Goal: Transaction & Acquisition: Download file/media

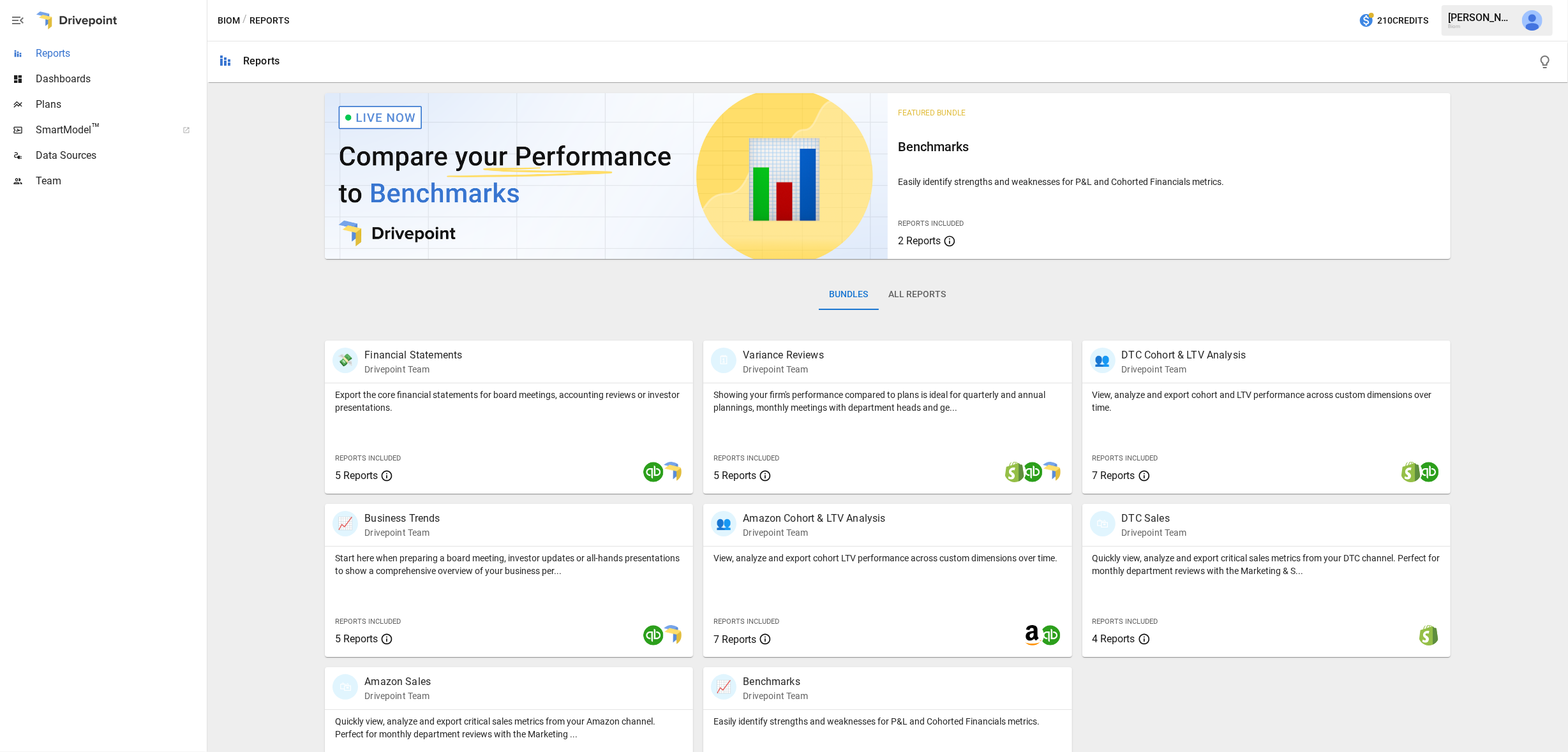
click at [65, 50] on span "Reports" at bounding box center [120, 53] width 168 height 15
click at [1252, 587] on div "Quickly view, analyze and export critical sales metrics from your DTC channel. …" at bounding box center [1266, 602] width 368 height 110
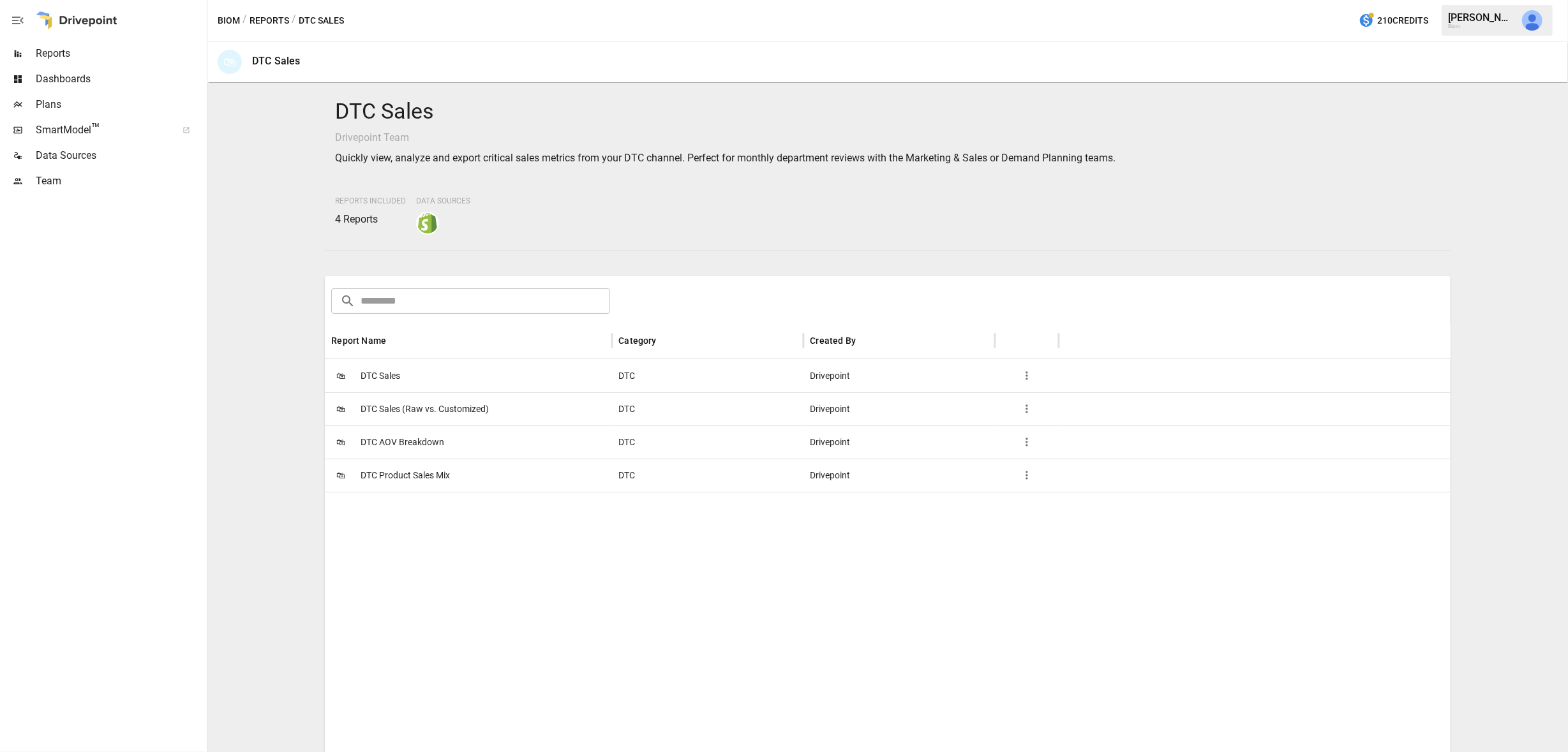
click at [450, 374] on div "🛍 DTC Sales" at bounding box center [468, 376] width 287 height 33
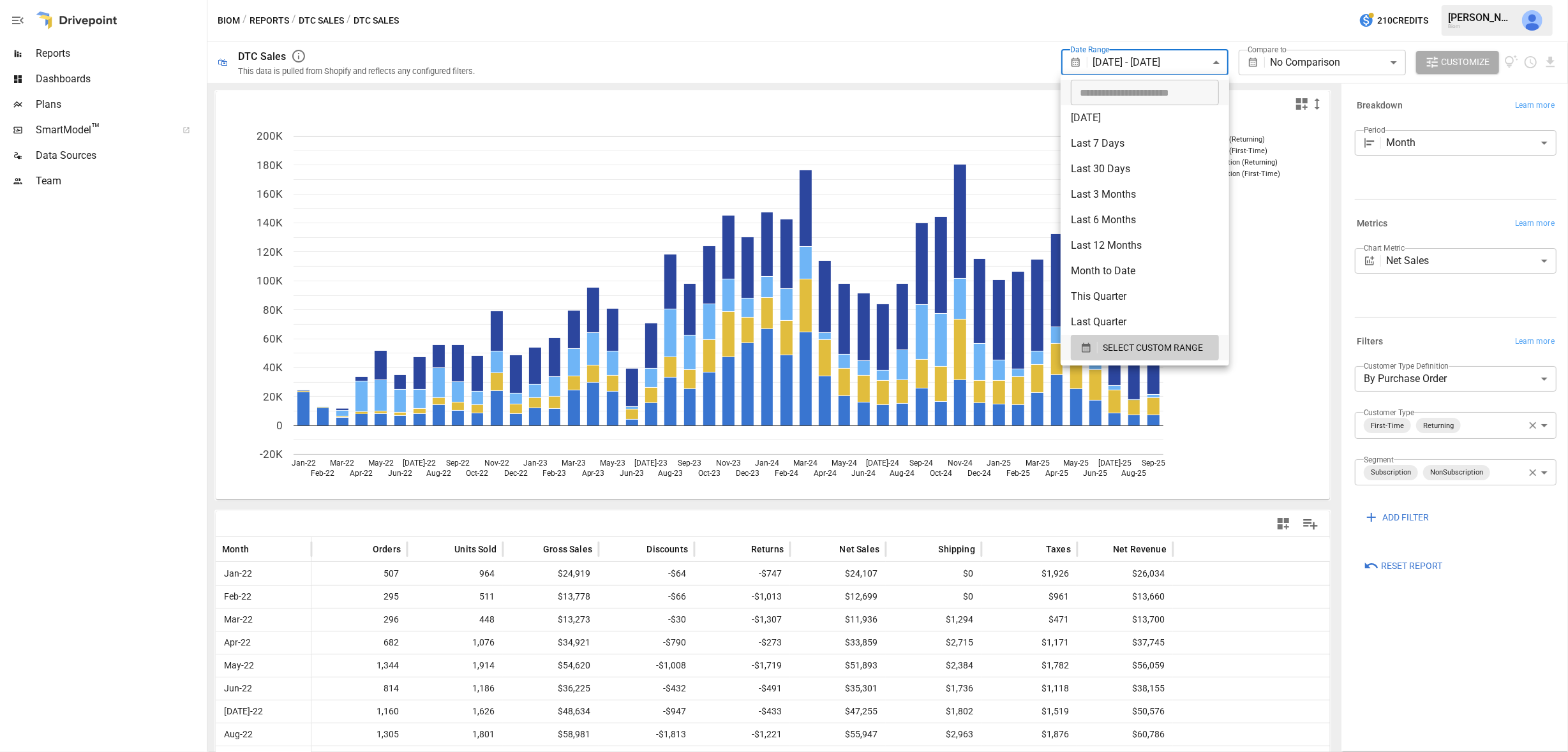
click at [1211, 0] on body "**********" at bounding box center [784, 0] width 1568 height 0
click at [1109, 94] on input "**********" at bounding box center [1140, 92] width 139 height 25
click at [1130, 94] on input "**********" at bounding box center [1140, 92] width 139 height 25
type input "**********"
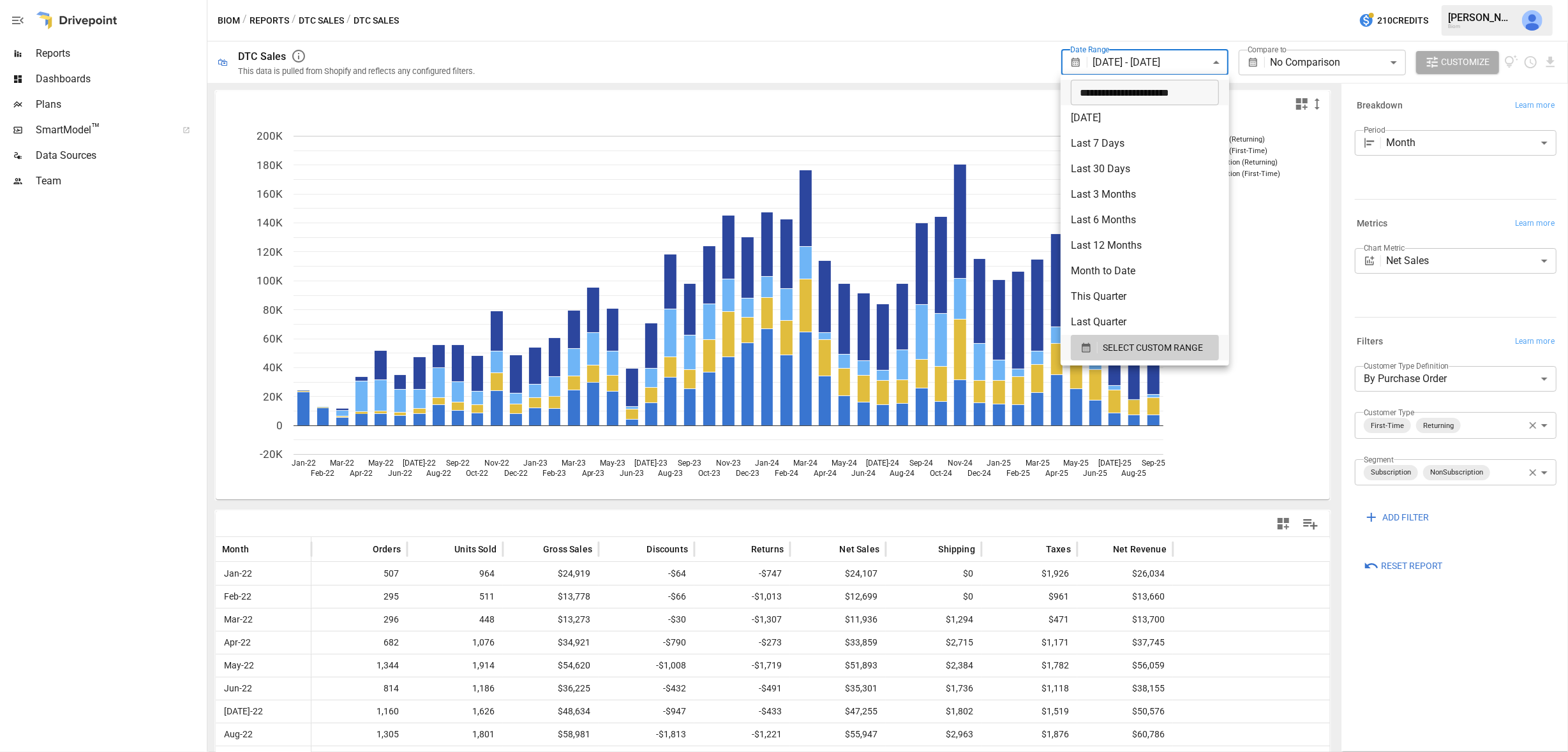
click at [1174, 30] on div at bounding box center [784, 376] width 1568 height 752
click at [1167, 0] on body "**********" at bounding box center [784, 0] width 1568 height 0
click at [1163, 349] on span "SELECT CUSTOM RANGE" at bounding box center [1153, 348] width 100 height 16
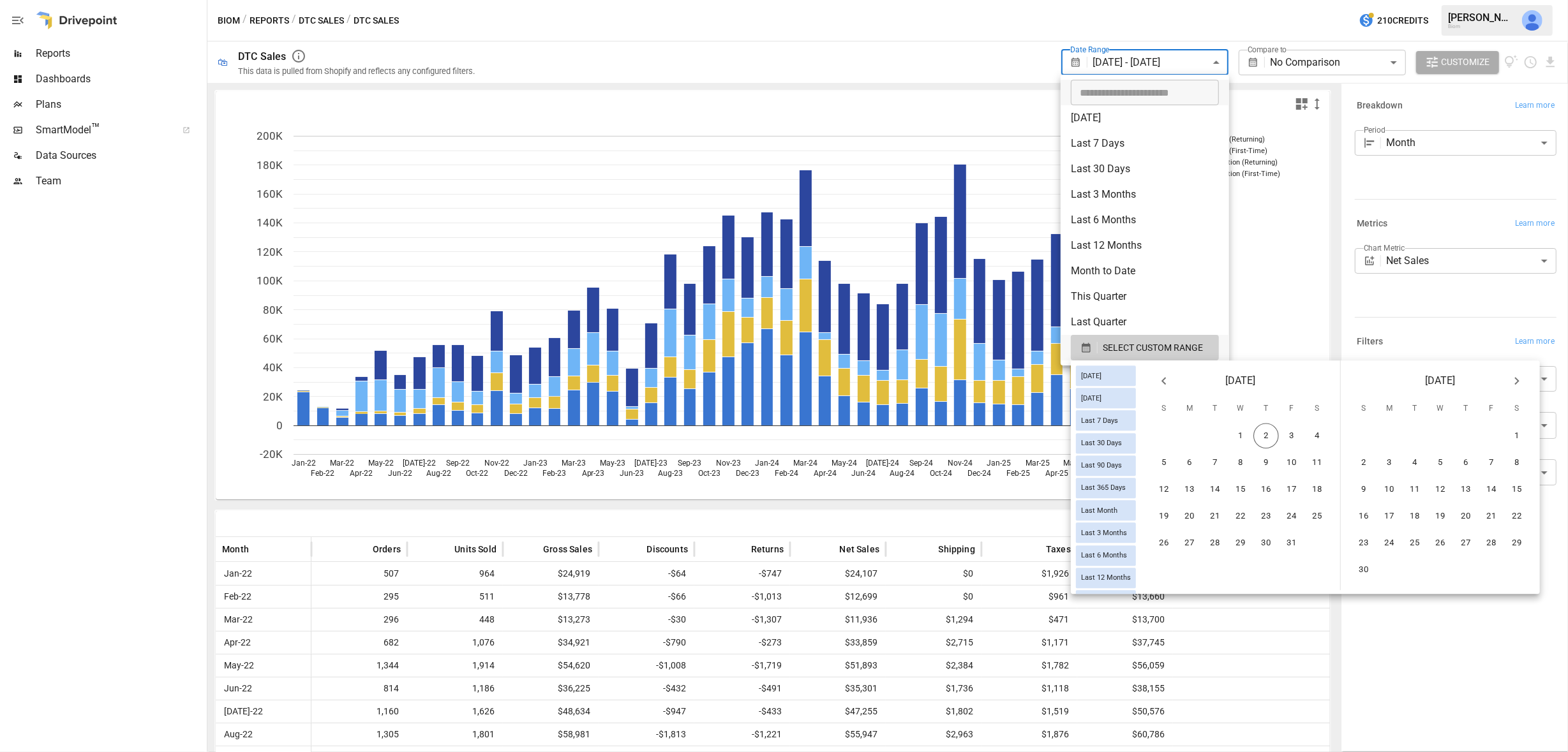
click at [1166, 379] on icon "Previous month" at bounding box center [1164, 381] width 15 height 15
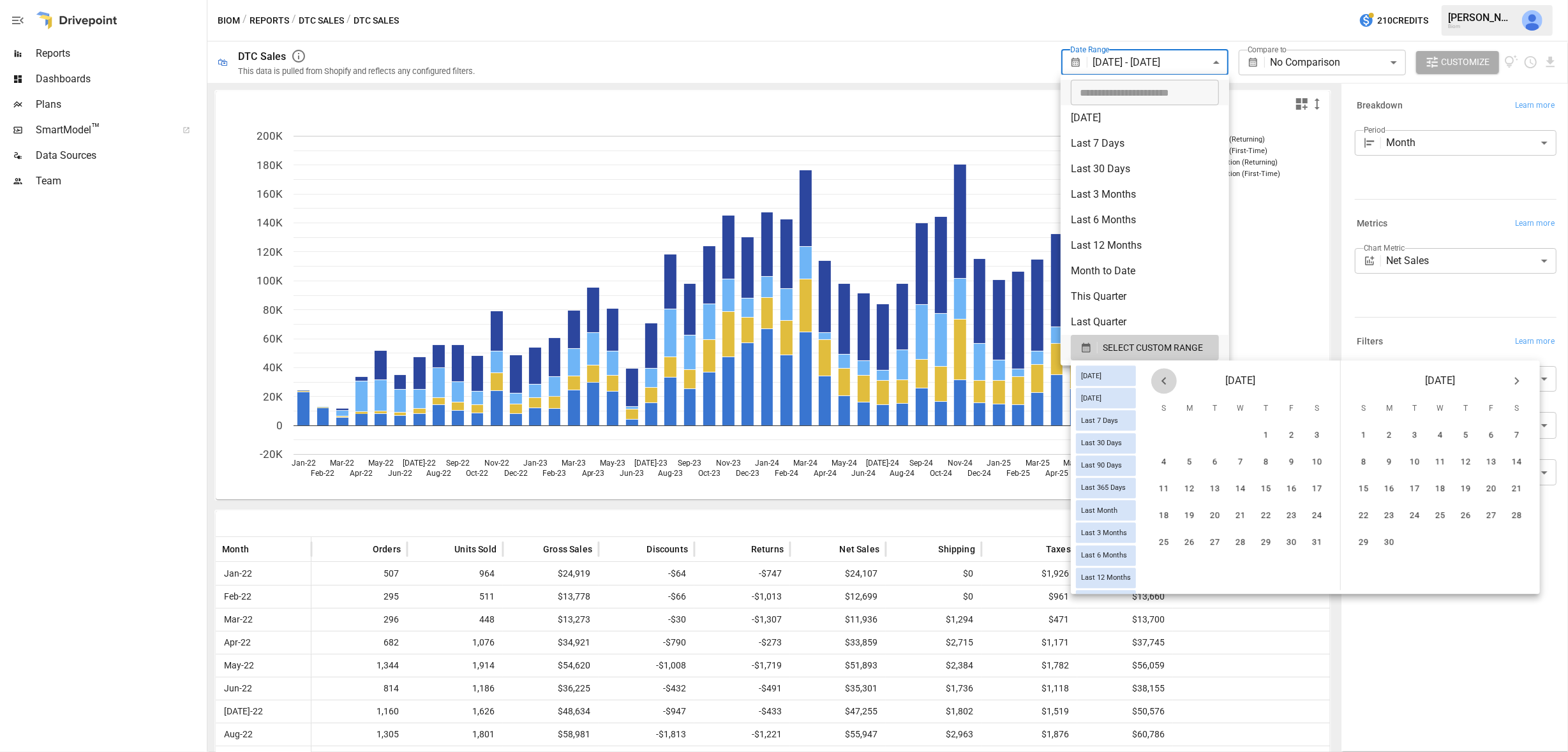
click at [1166, 379] on icon "Previous month" at bounding box center [1164, 381] width 15 height 15
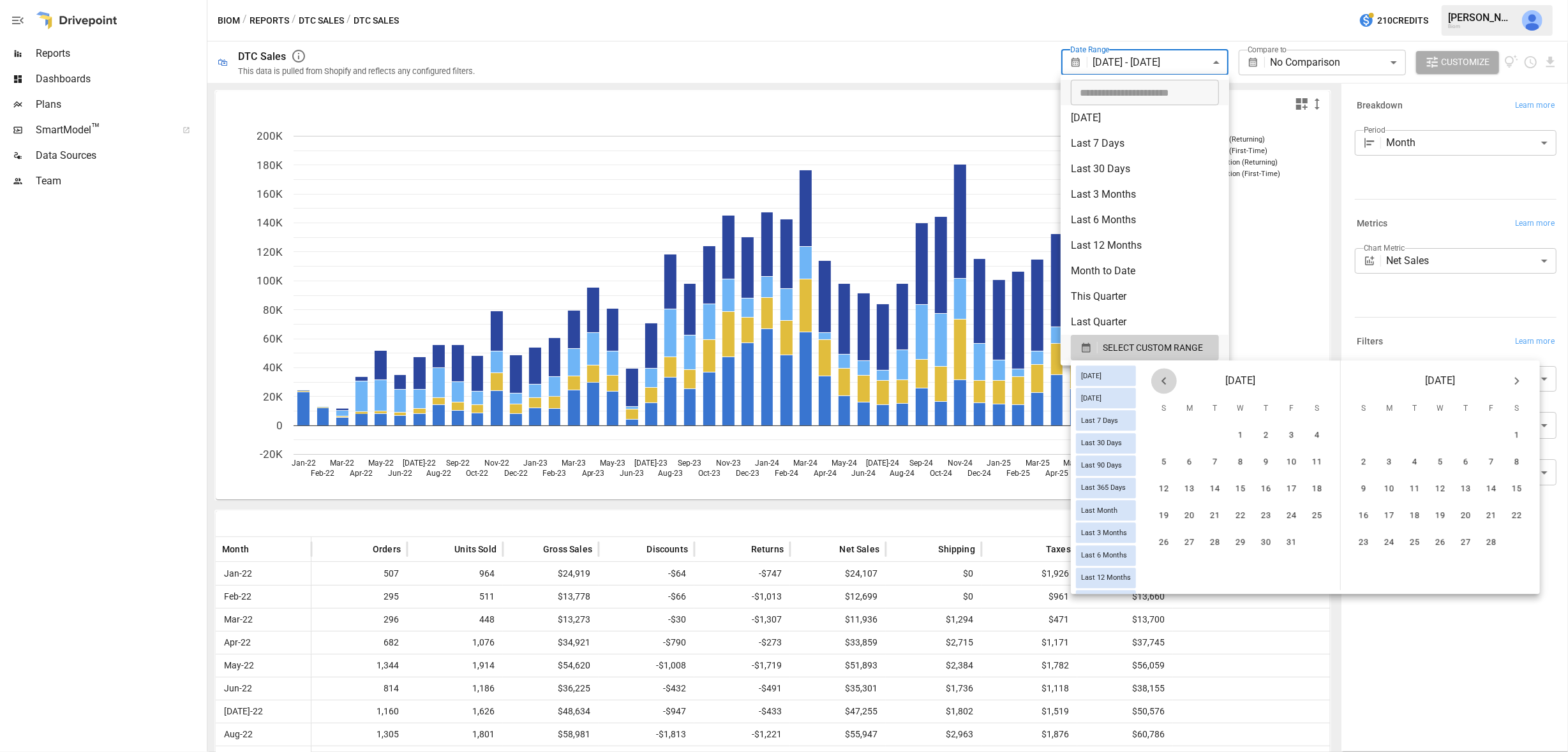
click at [1166, 379] on icon "Previous month" at bounding box center [1164, 381] width 15 height 15
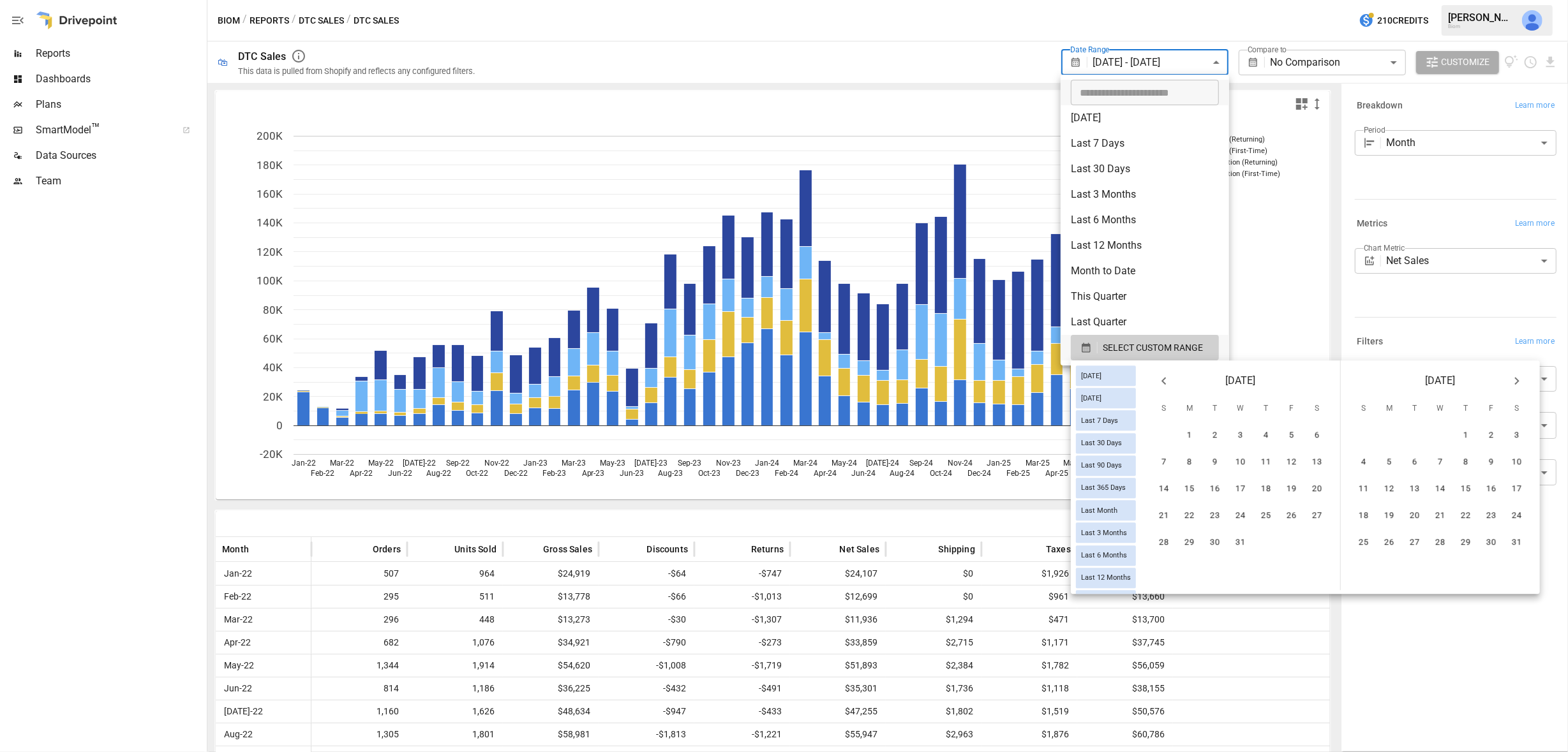
click at [1166, 379] on icon "Previous month" at bounding box center [1164, 381] width 15 height 15
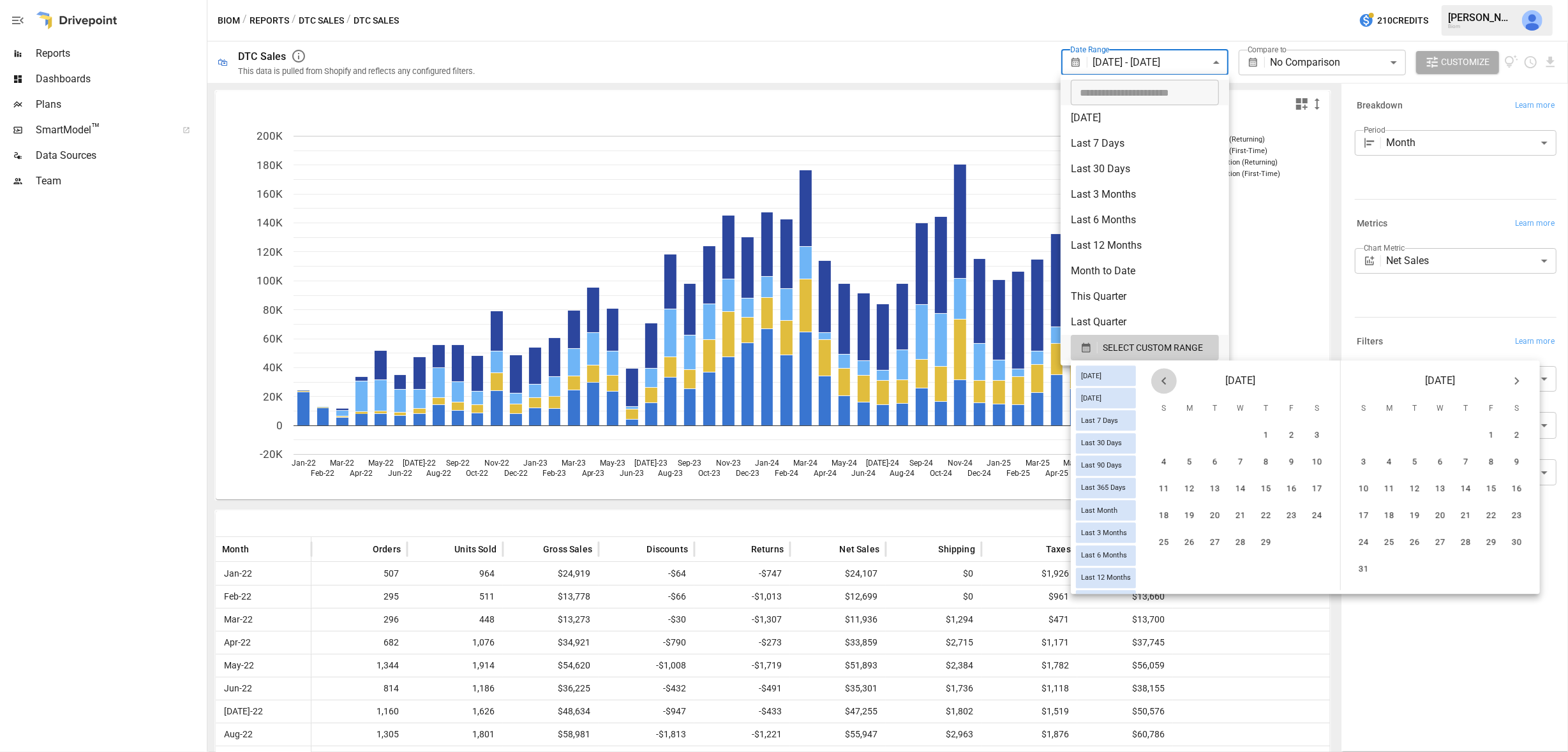
click at [1166, 379] on icon "Previous month" at bounding box center [1164, 381] width 15 height 15
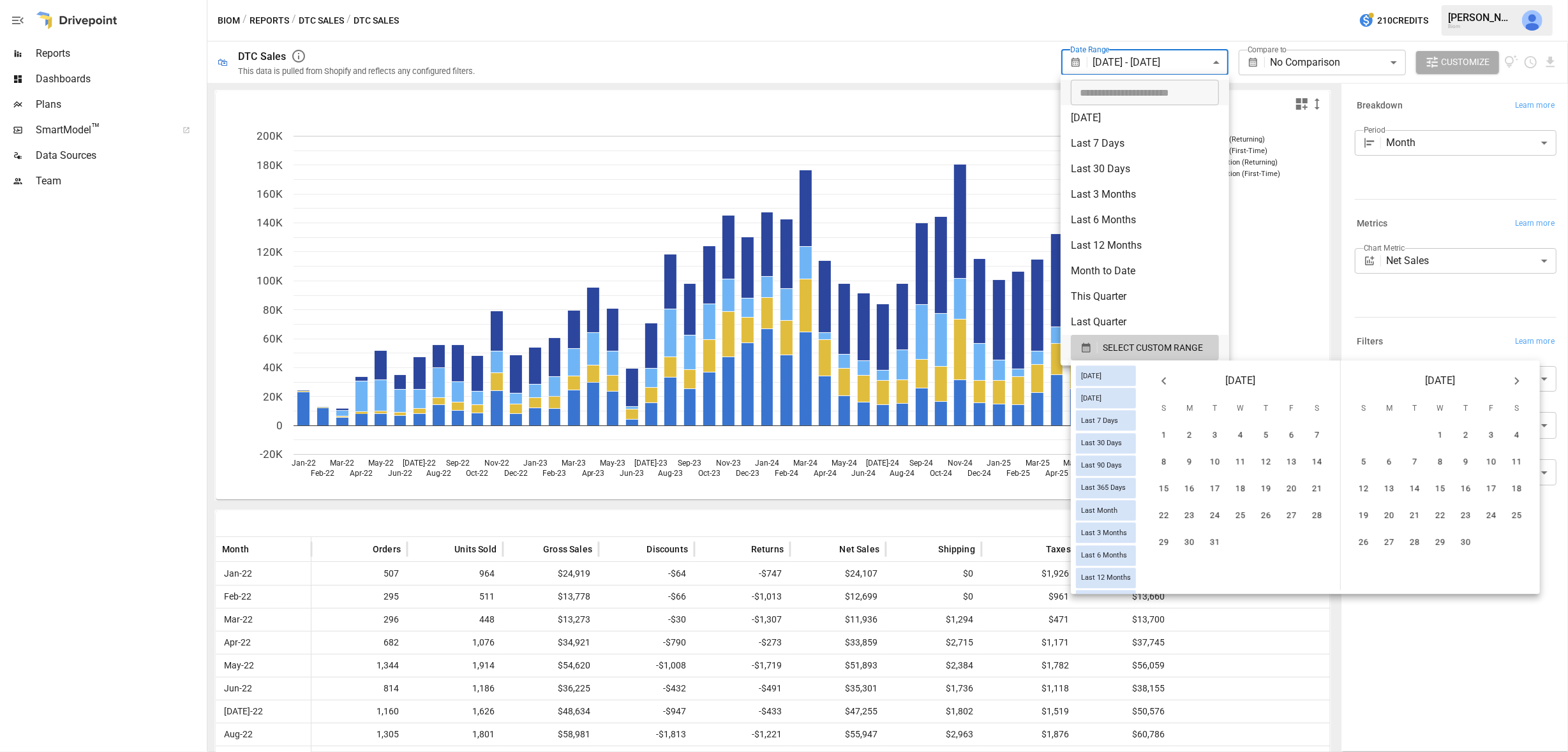
click at [1166, 379] on icon "Previous month" at bounding box center [1164, 381] width 15 height 15
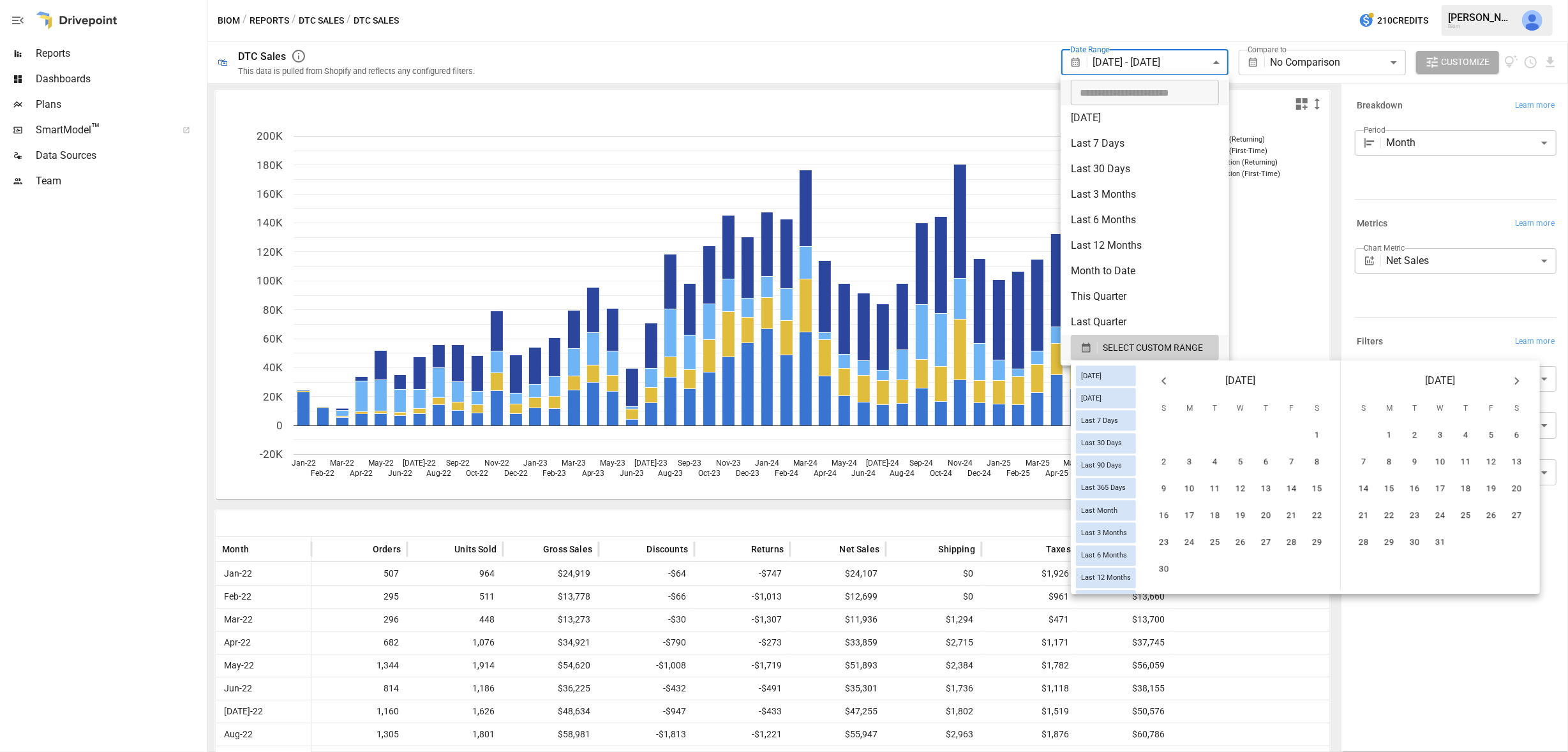
click at [1166, 379] on icon "Previous month" at bounding box center [1164, 381] width 15 height 15
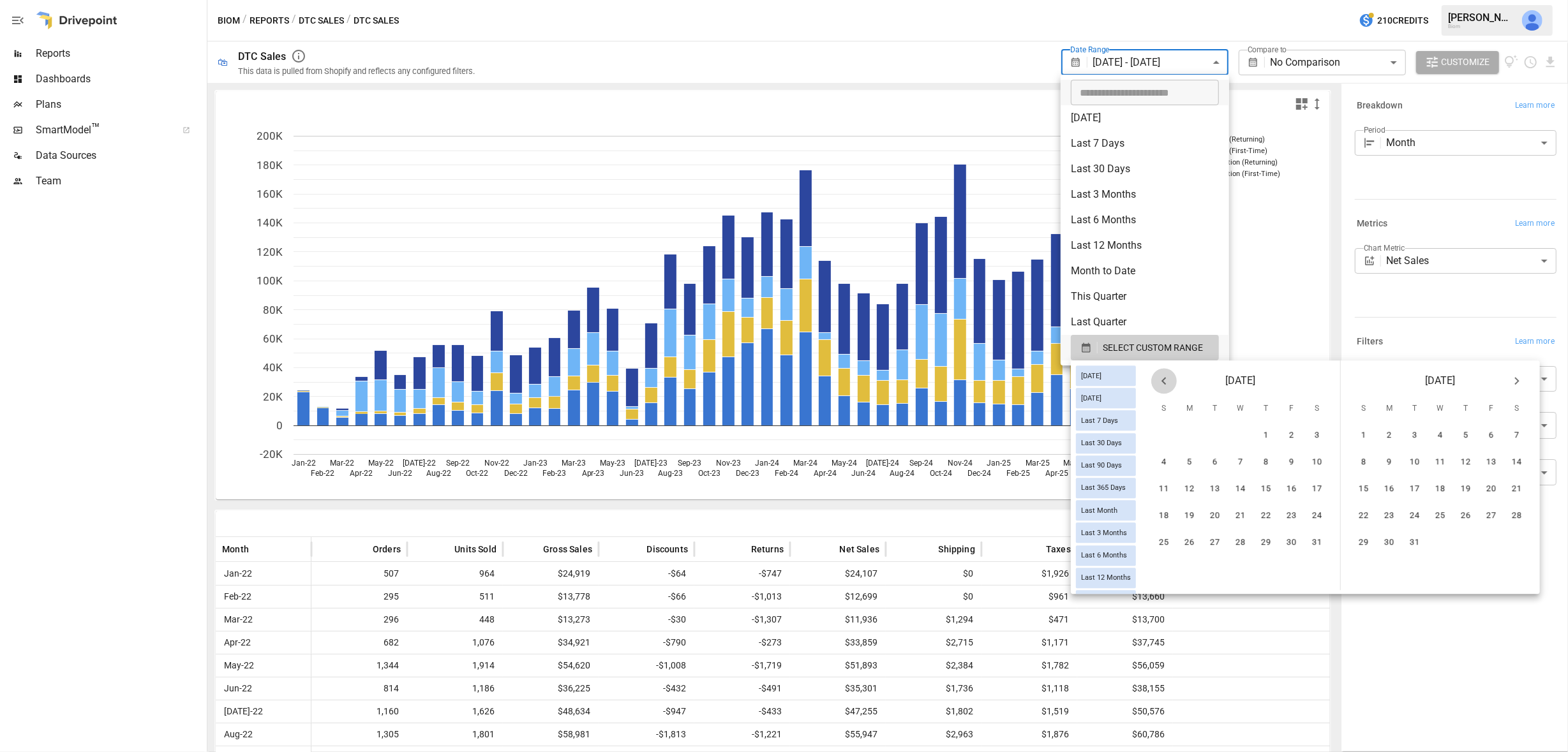
click at [1166, 379] on icon "Previous month" at bounding box center [1164, 381] width 15 height 15
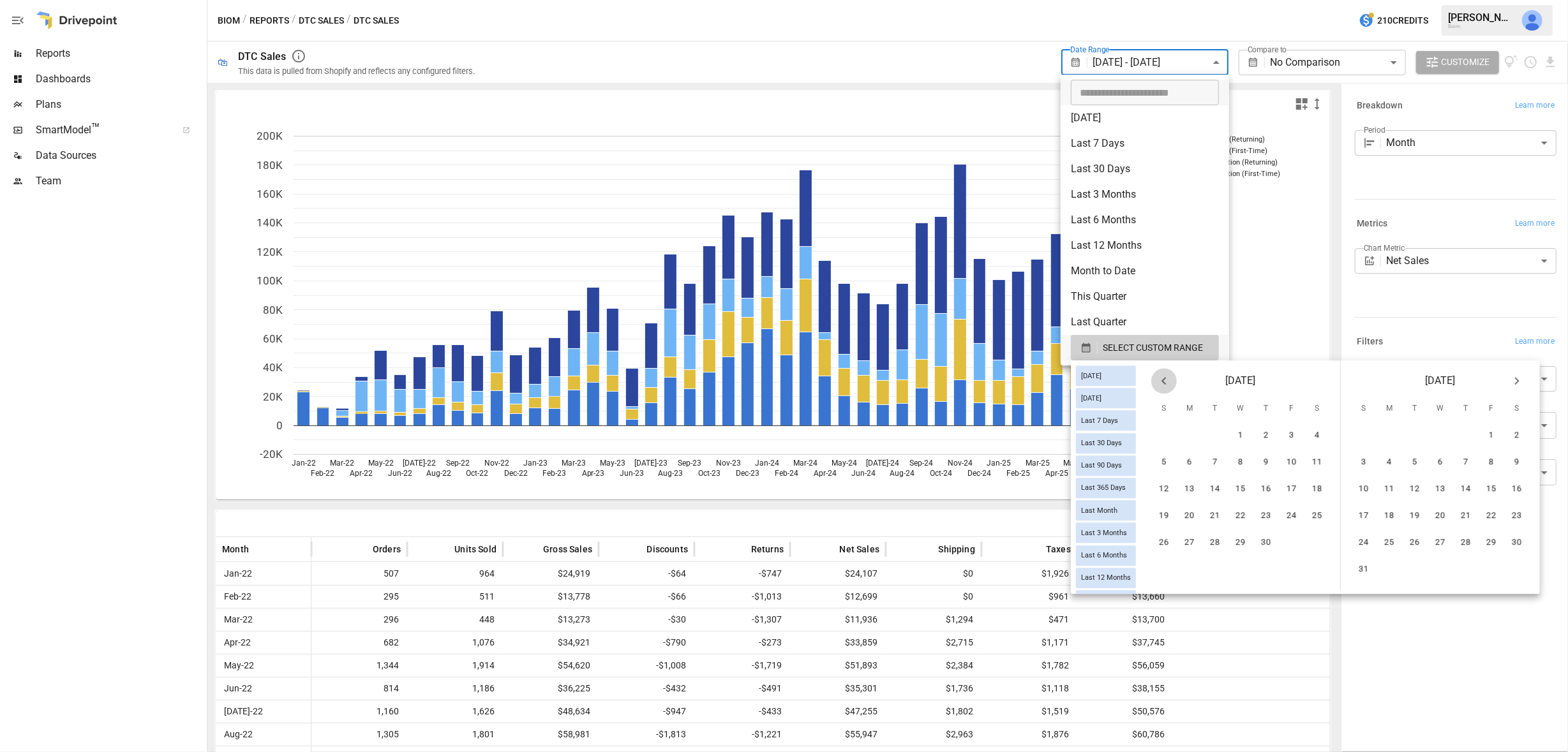
click at [1166, 379] on icon "Previous month" at bounding box center [1164, 381] width 15 height 15
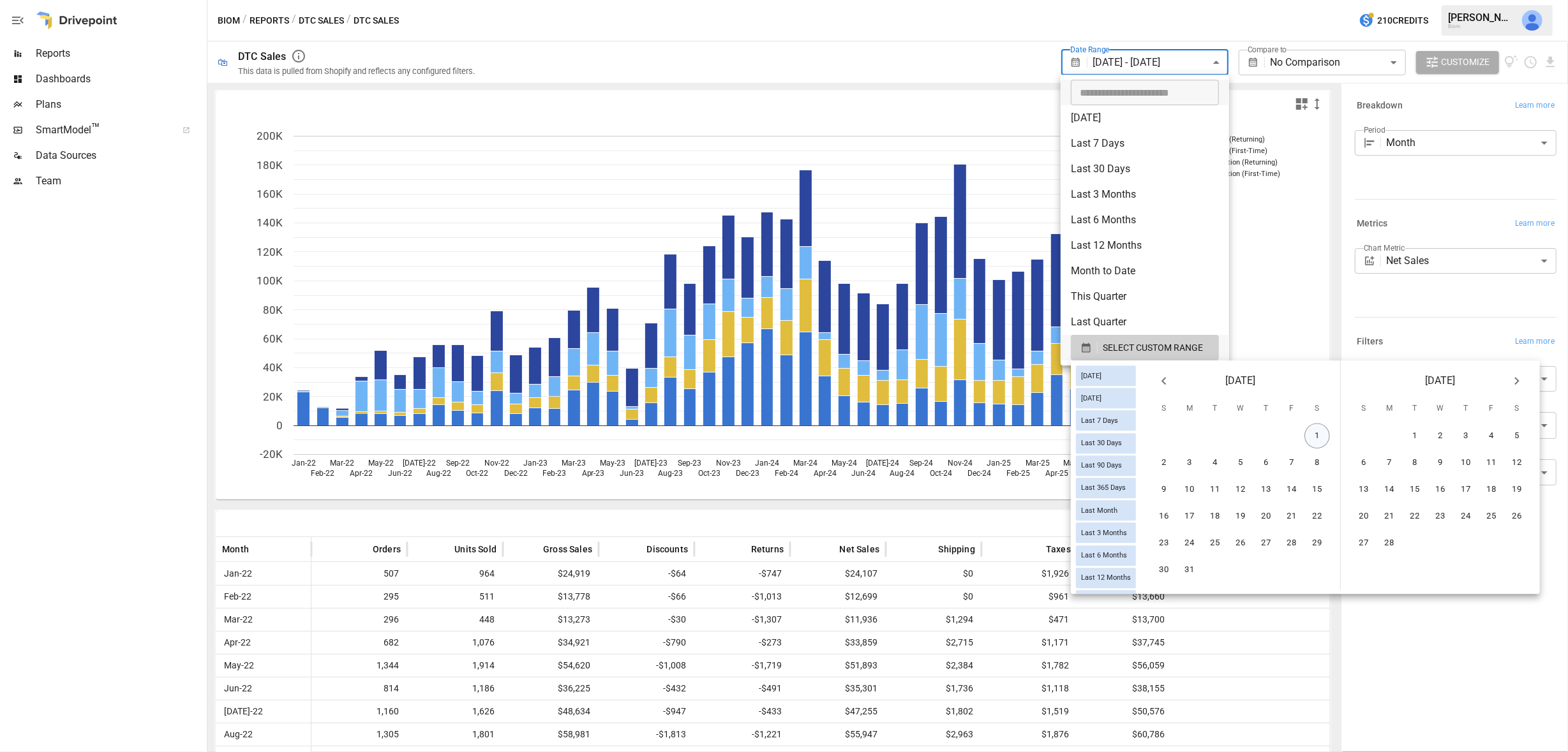
click at [1321, 437] on button "1" at bounding box center [1317, 436] width 25 height 25
click at [1518, 381] on icon "Next month" at bounding box center [1517, 381] width 15 height 15
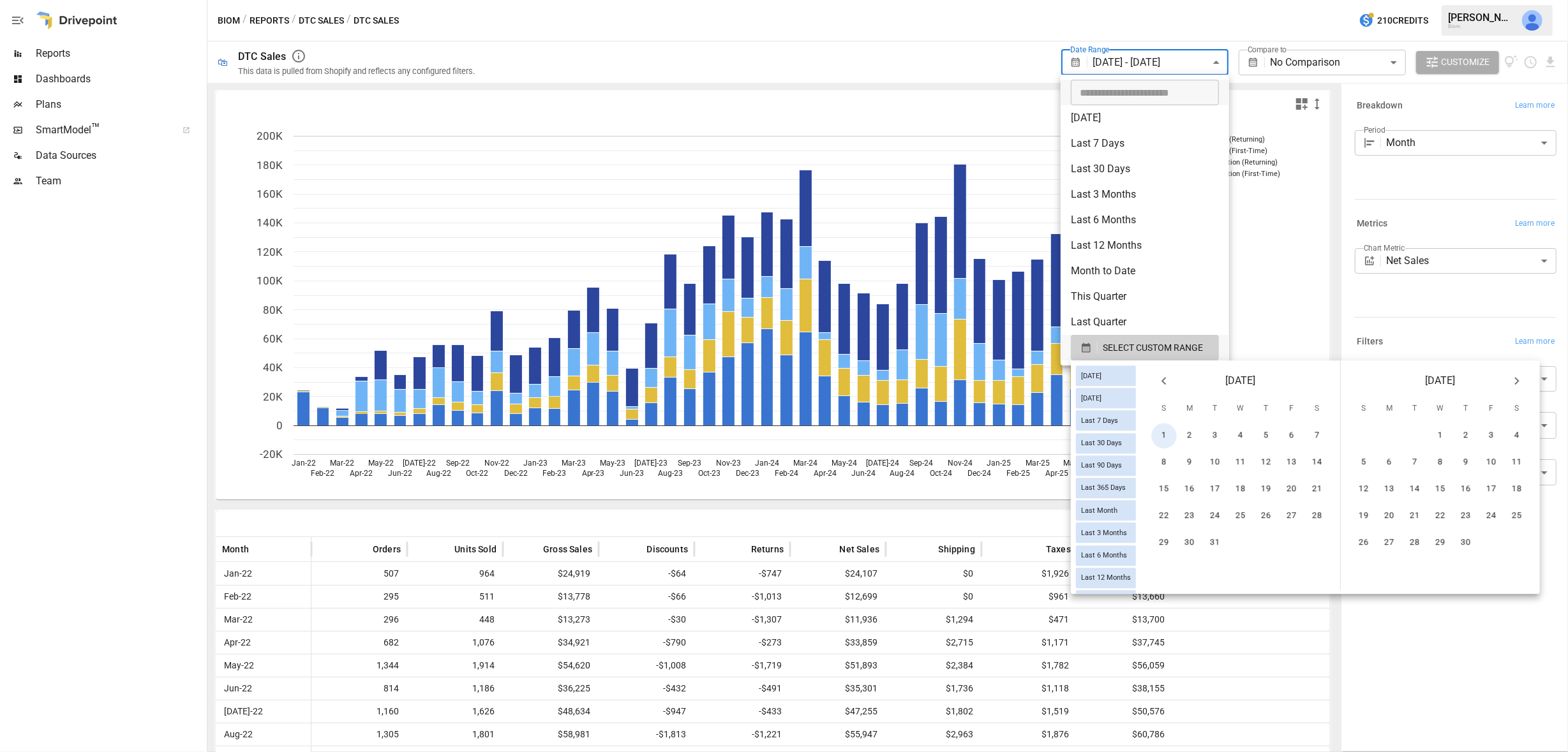
click at [1519, 381] on icon "Next month" at bounding box center [1517, 381] width 15 height 15
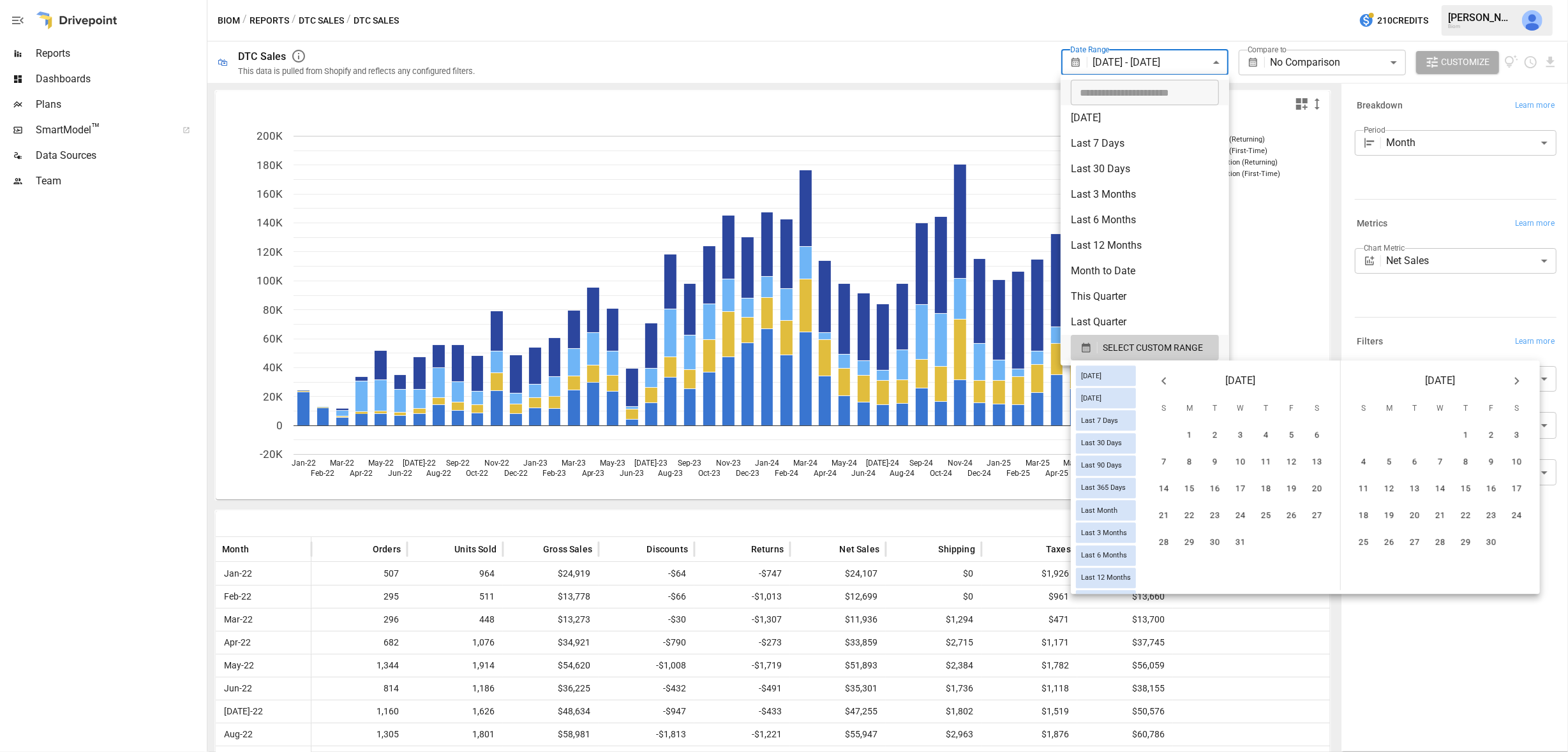
scroll to position [0, 0]
click at [1519, 381] on icon "Next month" at bounding box center [1517, 381] width 15 height 15
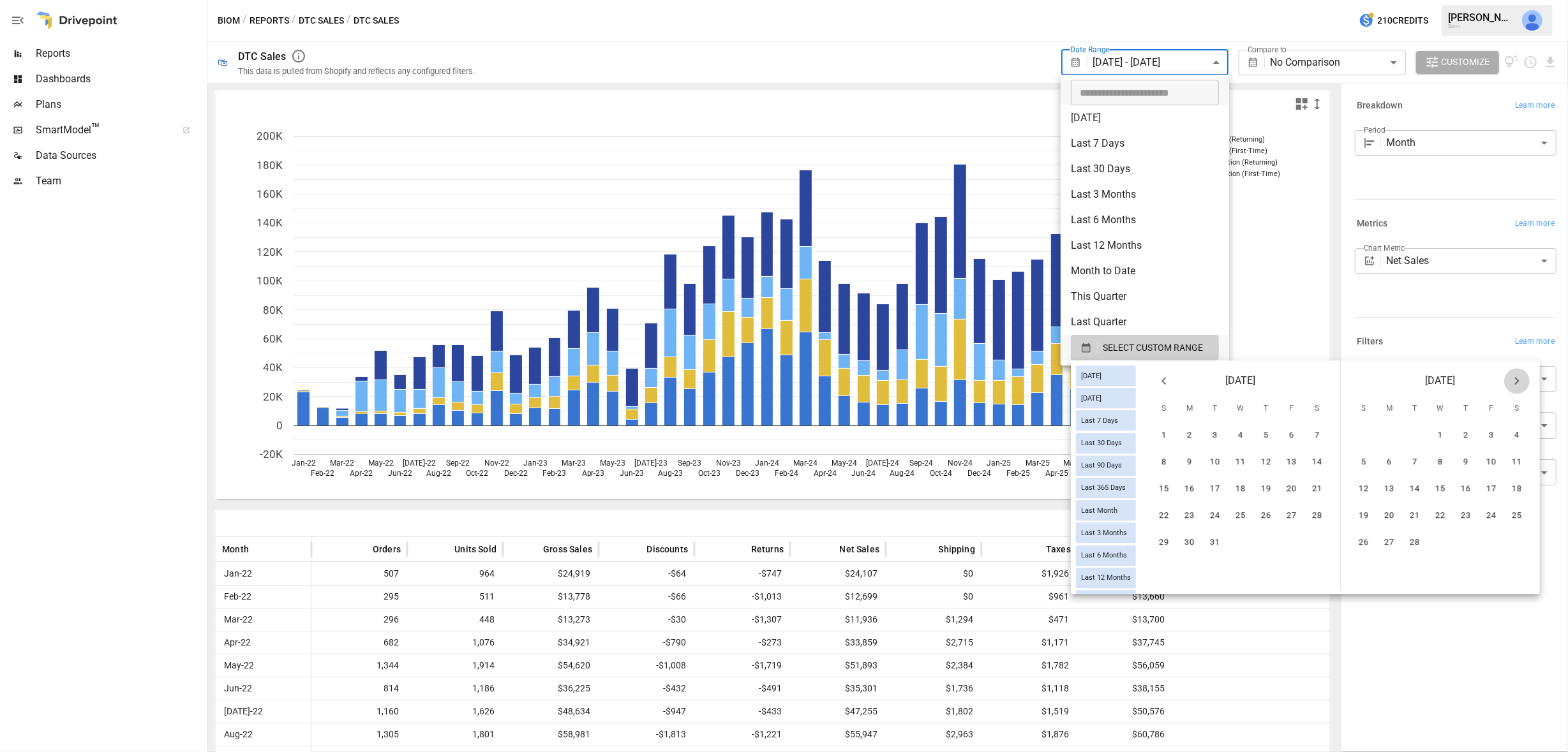
click at [1519, 381] on icon "Next month" at bounding box center [1517, 381] width 15 height 15
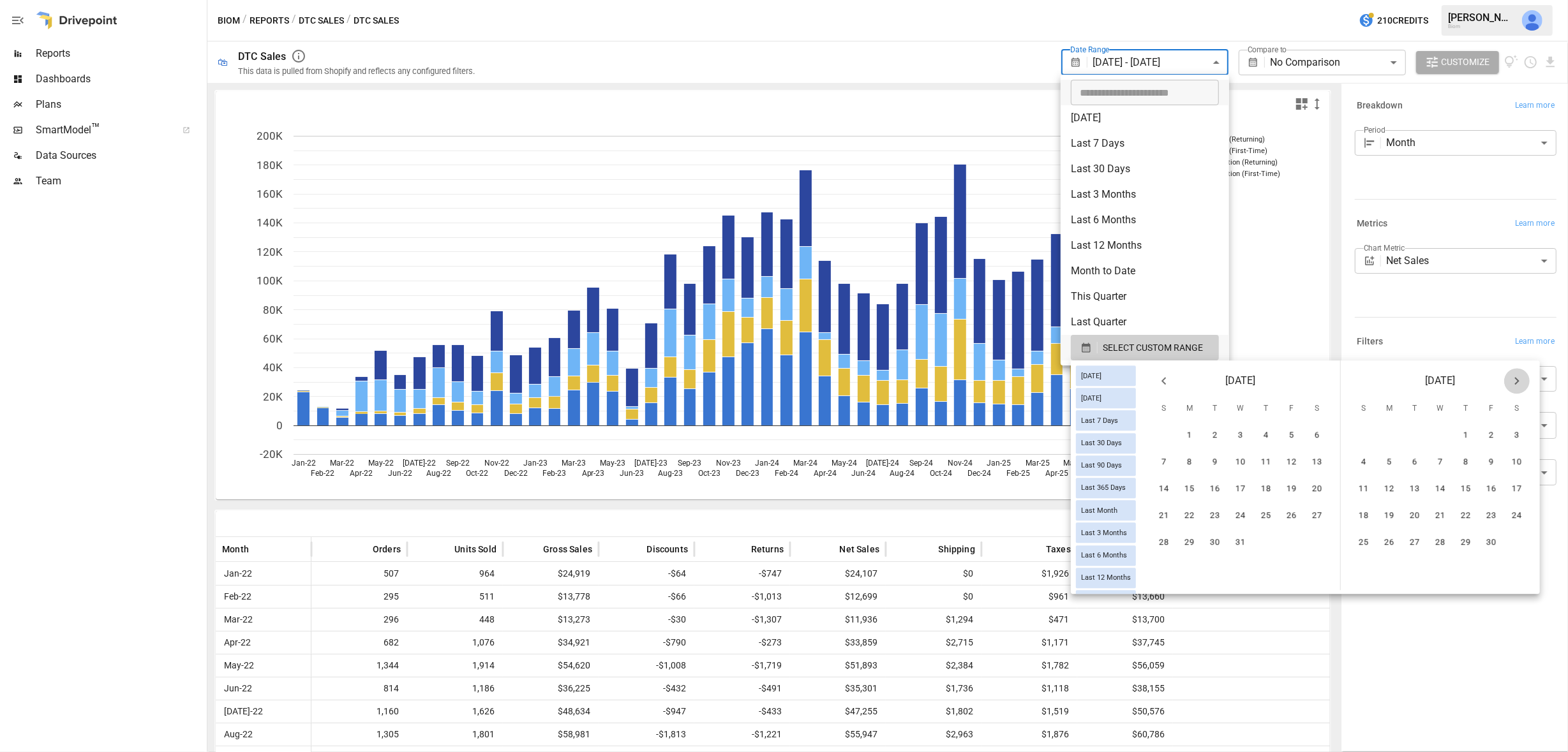
click at [1519, 381] on icon "Next month" at bounding box center [1517, 381] width 15 height 15
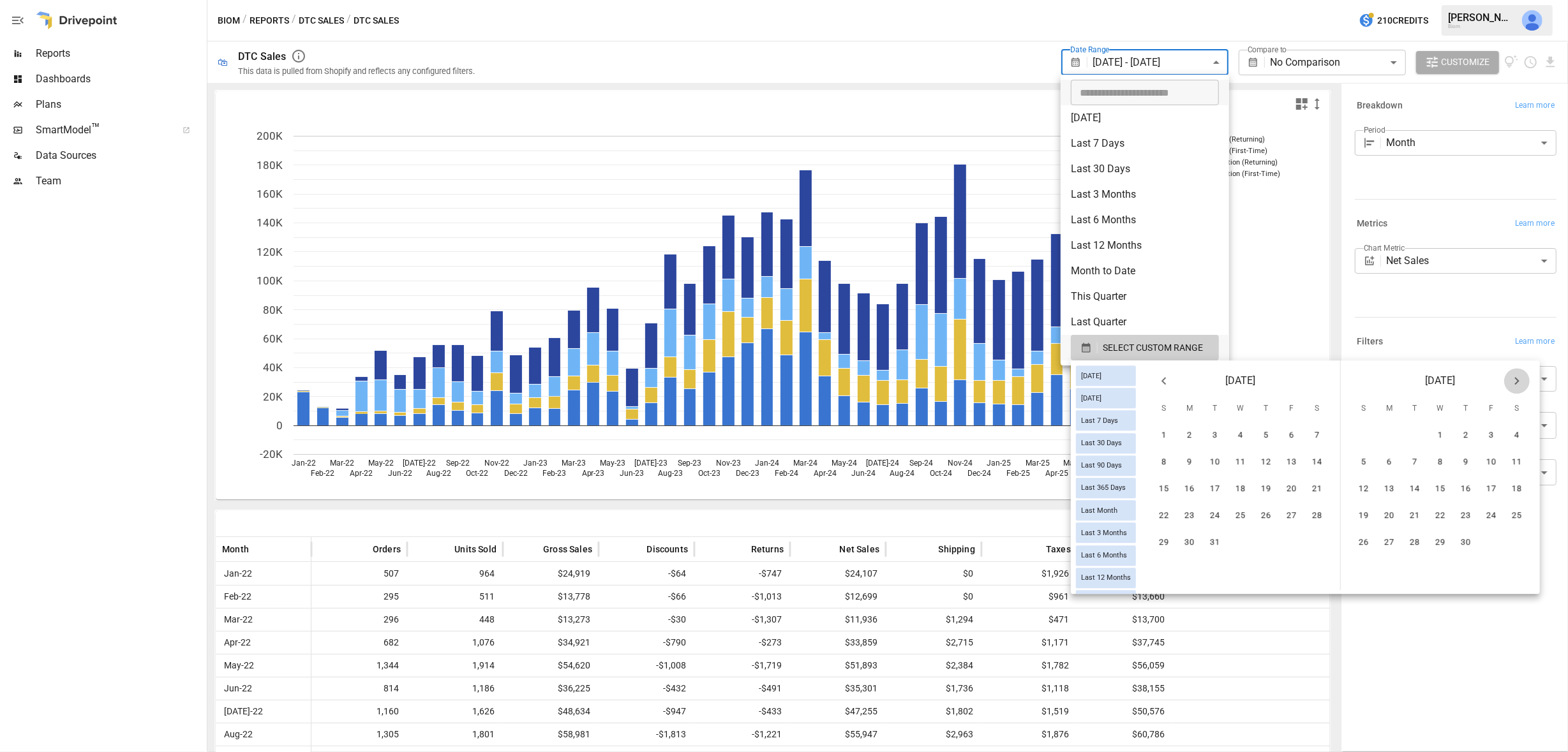
click at [1519, 381] on icon "Next month" at bounding box center [1517, 381] width 15 height 15
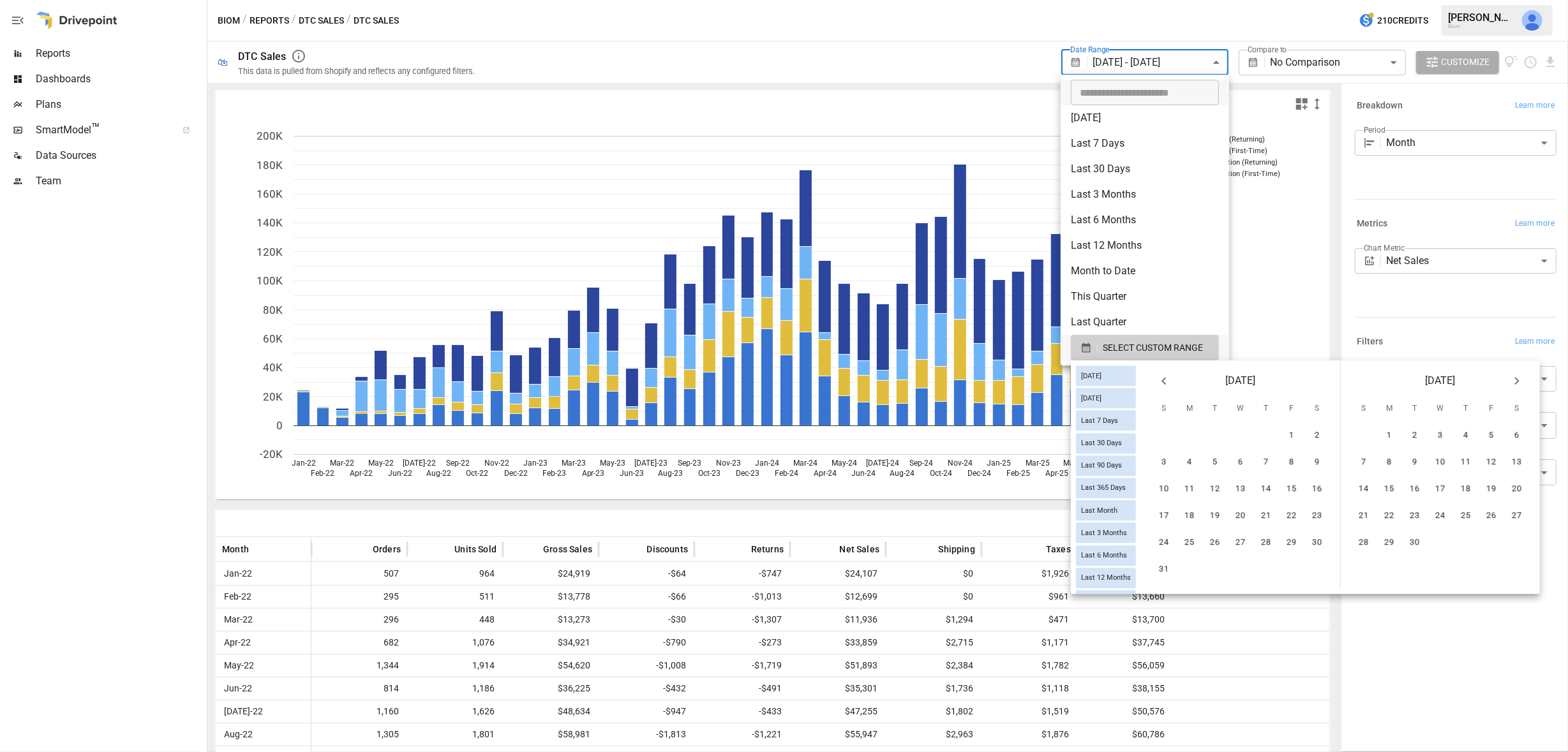
click at [1519, 381] on icon "Next month" at bounding box center [1517, 381] width 15 height 15
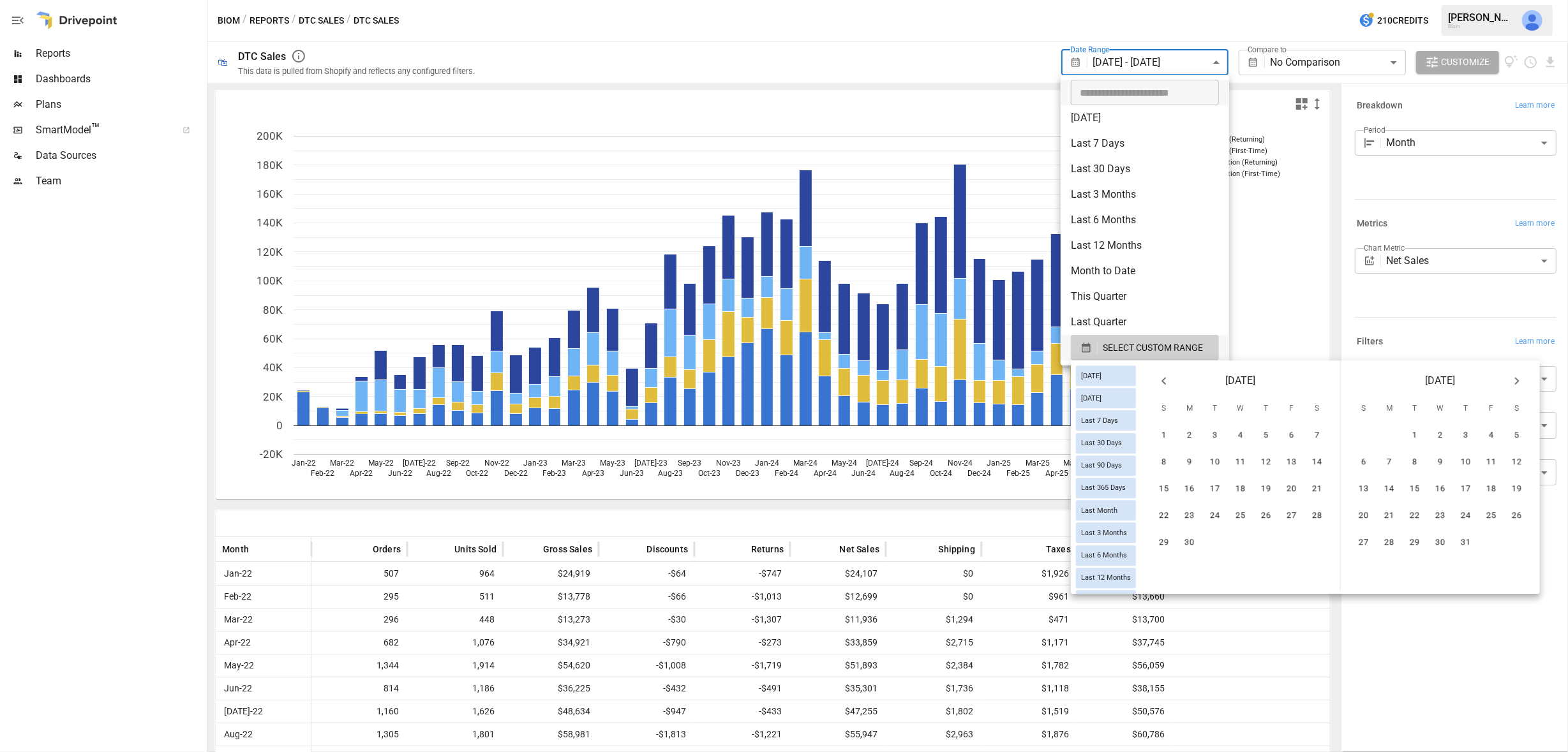
click at [1519, 381] on icon "Next month" at bounding box center [1517, 381] width 15 height 15
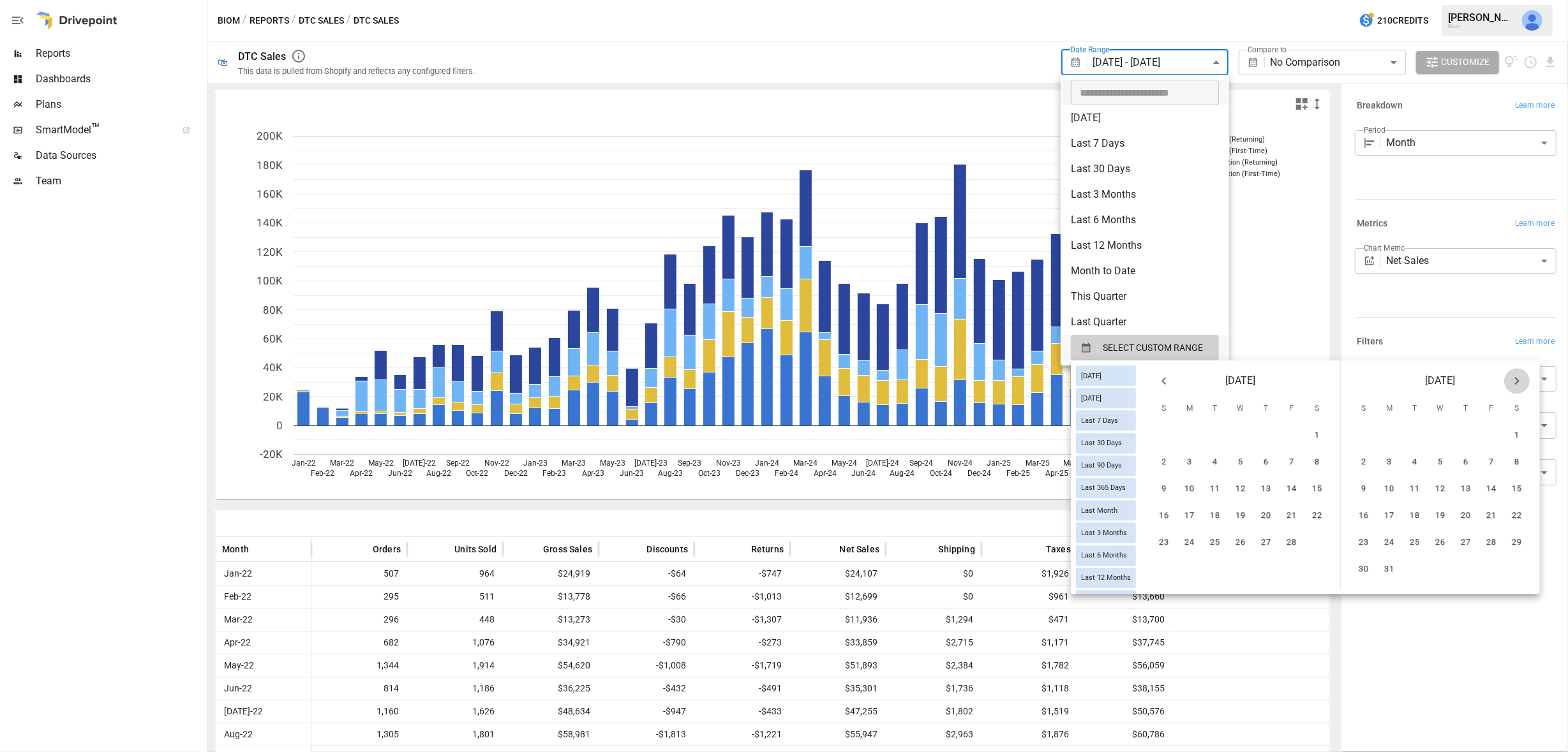
click at [1519, 381] on icon "Next month" at bounding box center [1517, 381] width 15 height 15
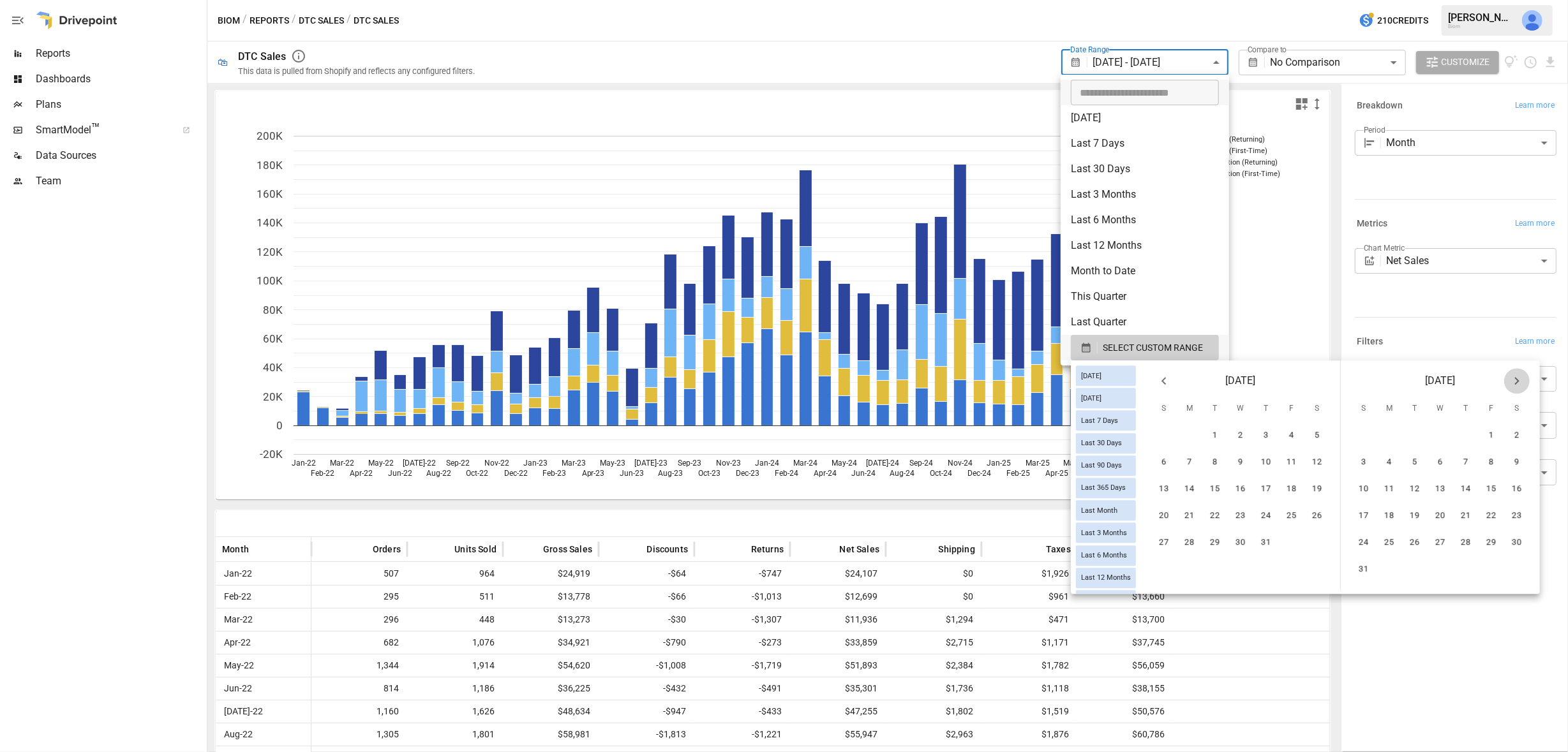
click at [1519, 381] on icon "Next month" at bounding box center [1517, 381] width 15 height 15
click at [1410, 538] on button "30" at bounding box center [1414, 544] width 25 height 25
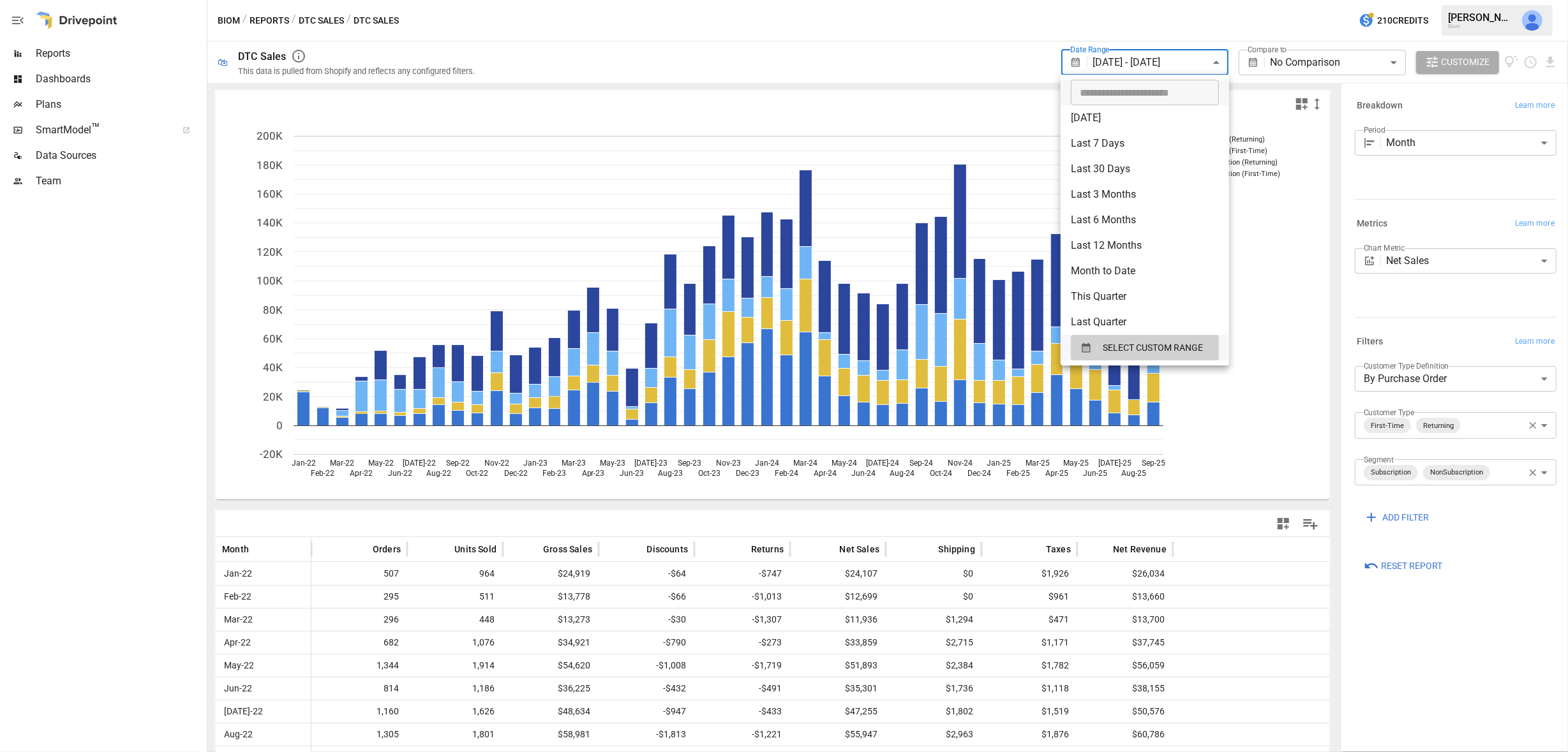
click at [879, 61] on div at bounding box center [784, 376] width 1568 height 752
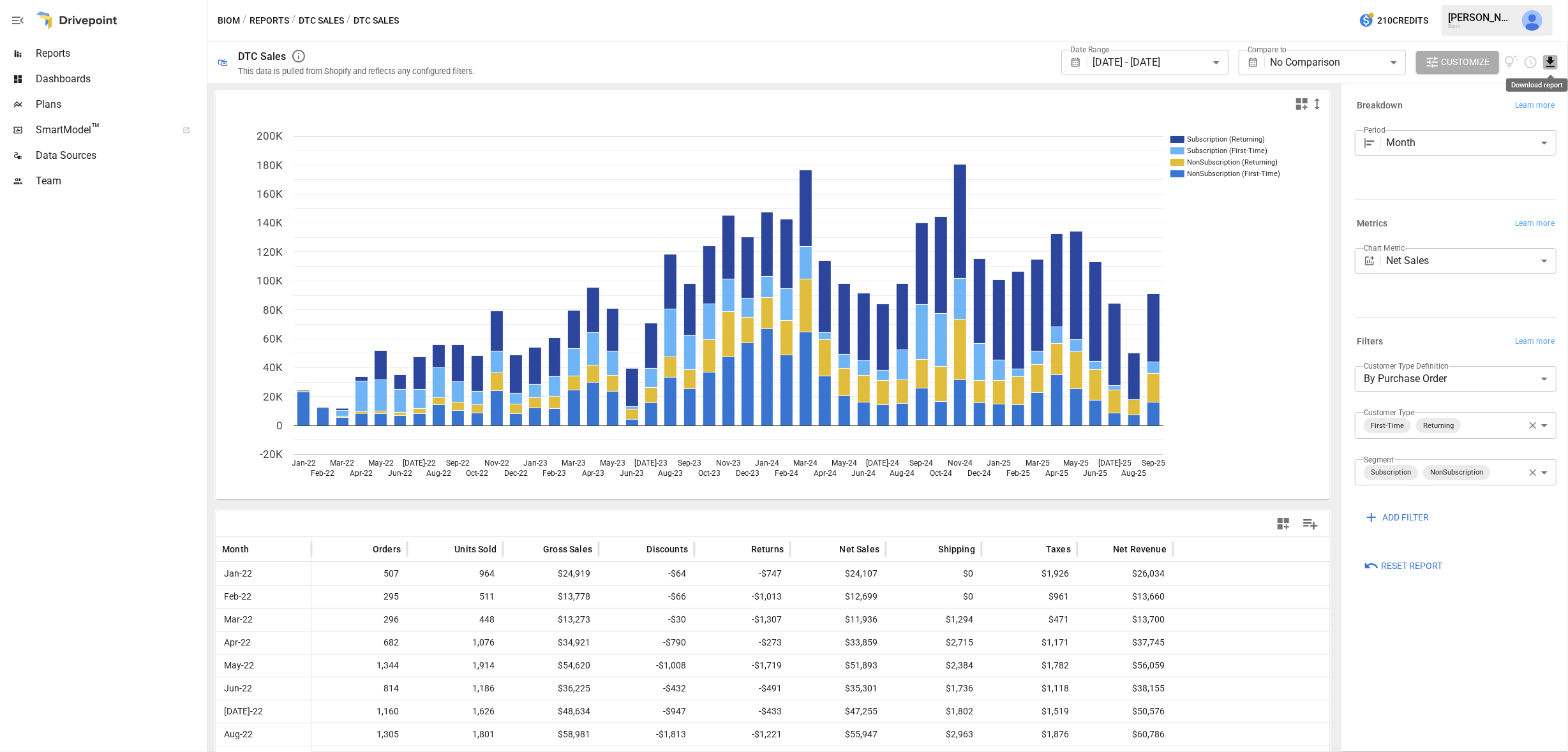
click at [1552, 63] on icon "Download report" at bounding box center [1551, 61] width 8 height 10
click at [1520, 112] on li "Download as CSV" at bounding box center [1508, 113] width 102 height 25
